Goal: Check status: Check status

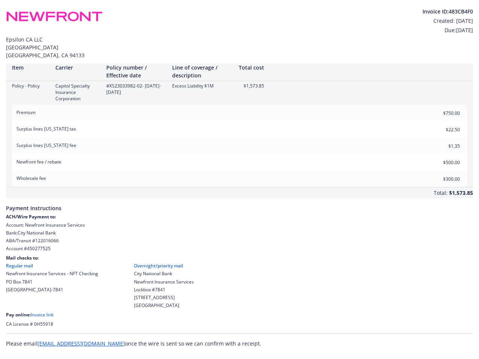
click at [239, 176] on div "Wholesale fee $300.00" at bounding box center [239, 179] width 455 height 16
